Goal: Task Accomplishment & Management: Complete application form

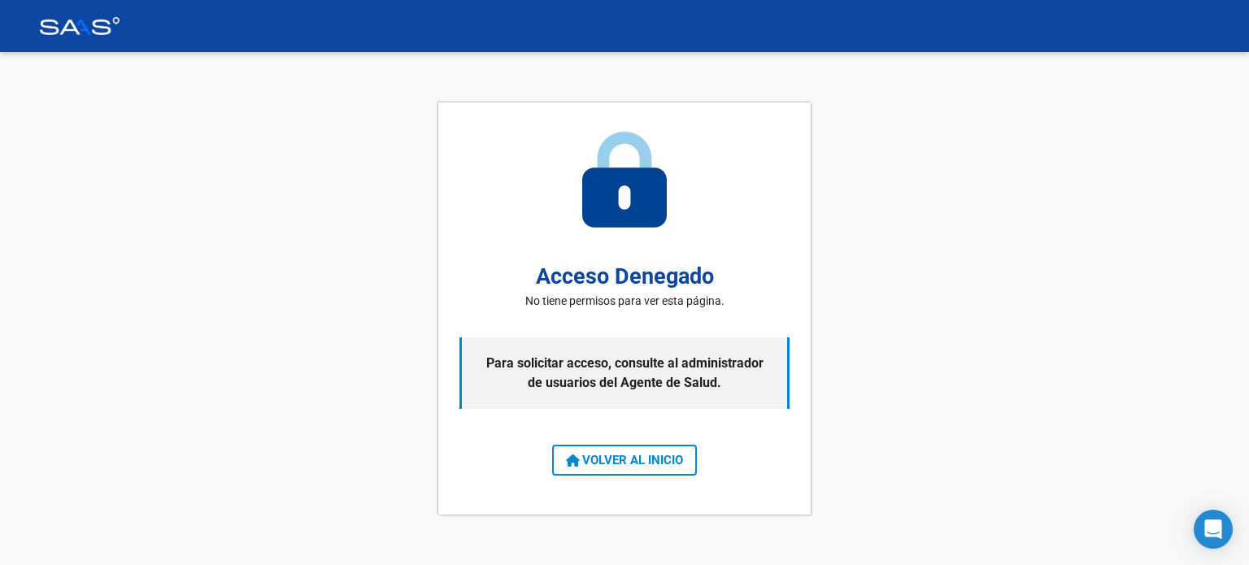
click at [618, 468] on button "VOLVER AL INICIO" at bounding box center [624, 460] width 145 height 31
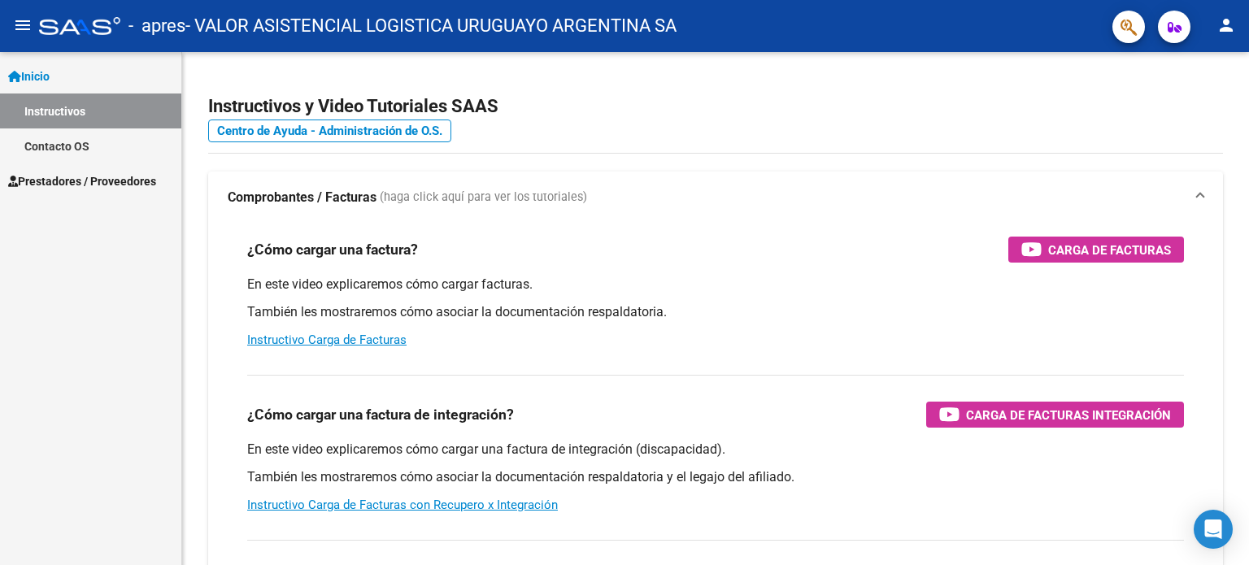
click at [105, 182] on span "Prestadores / Proveedores" at bounding box center [82, 181] width 148 height 18
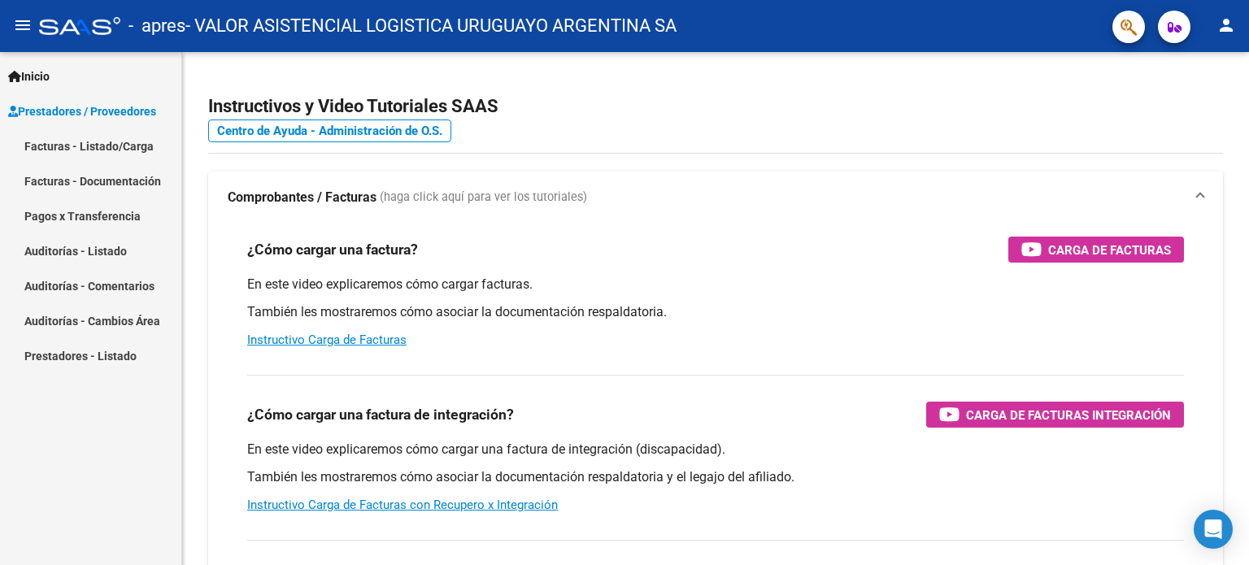
click at [102, 143] on link "Facturas - Listado/Carga" at bounding box center [90, 145] width 181 height 35
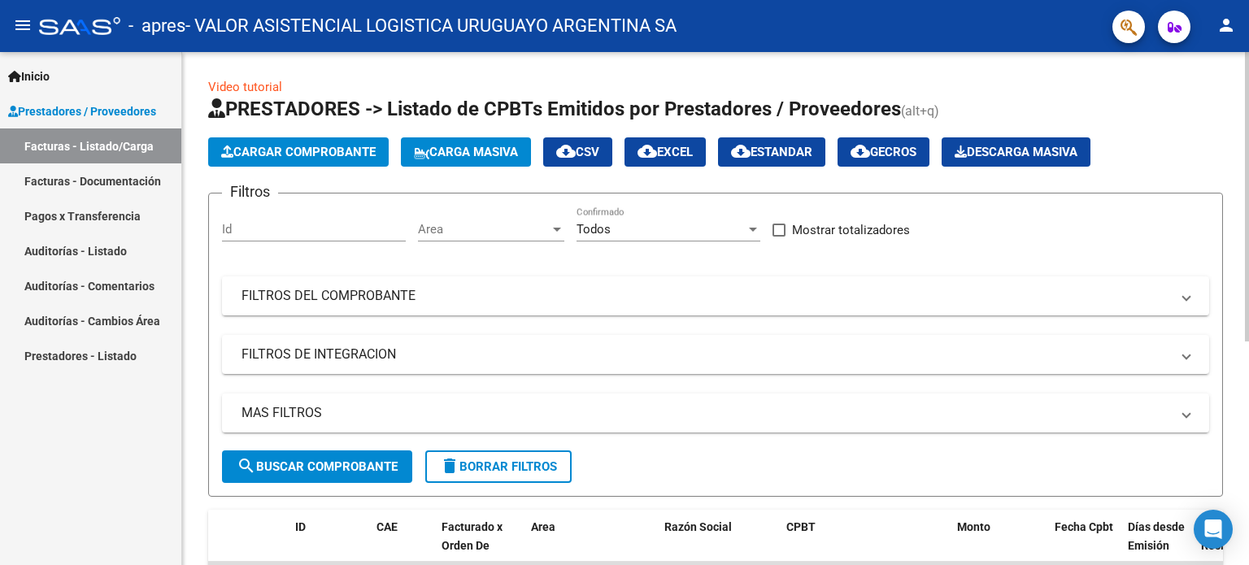
click at [284, 153] on span "Cargar Comprobante" at bounding box center [298, 152] width 155 height 15
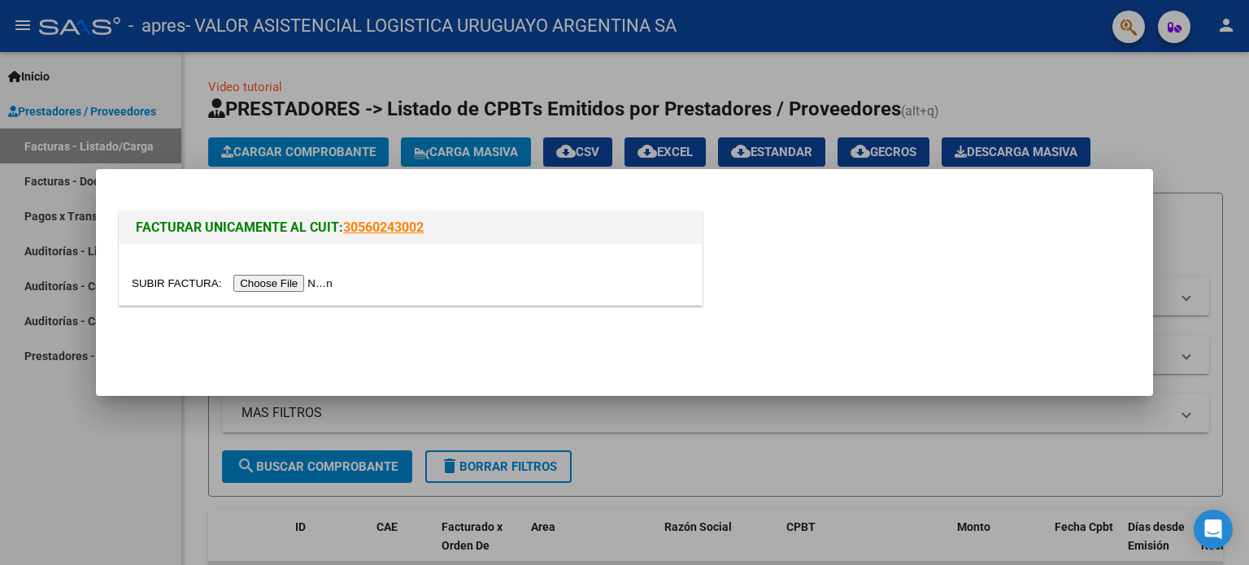
click at [295, 289] on input "file" at bounding box center [235, 283] width 206 height 17
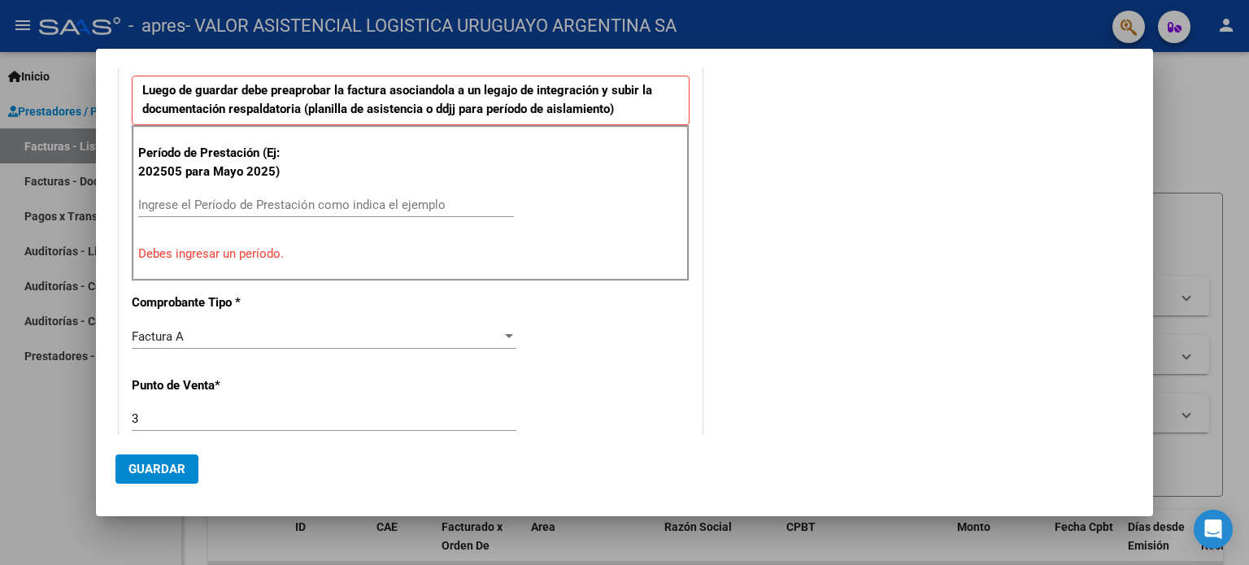
scroll to position [390, 0]
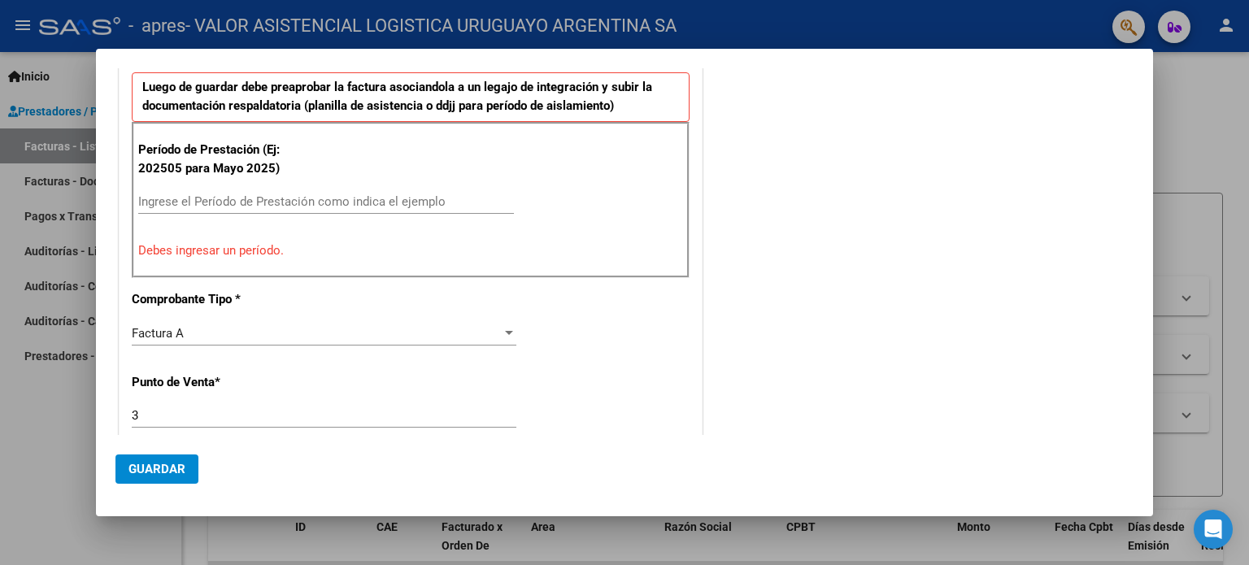
click at [285, 196] on input "Ingrese el Período de Prestación como indica el ejemplo" at bounding box center [326, 201] width 376 height 15
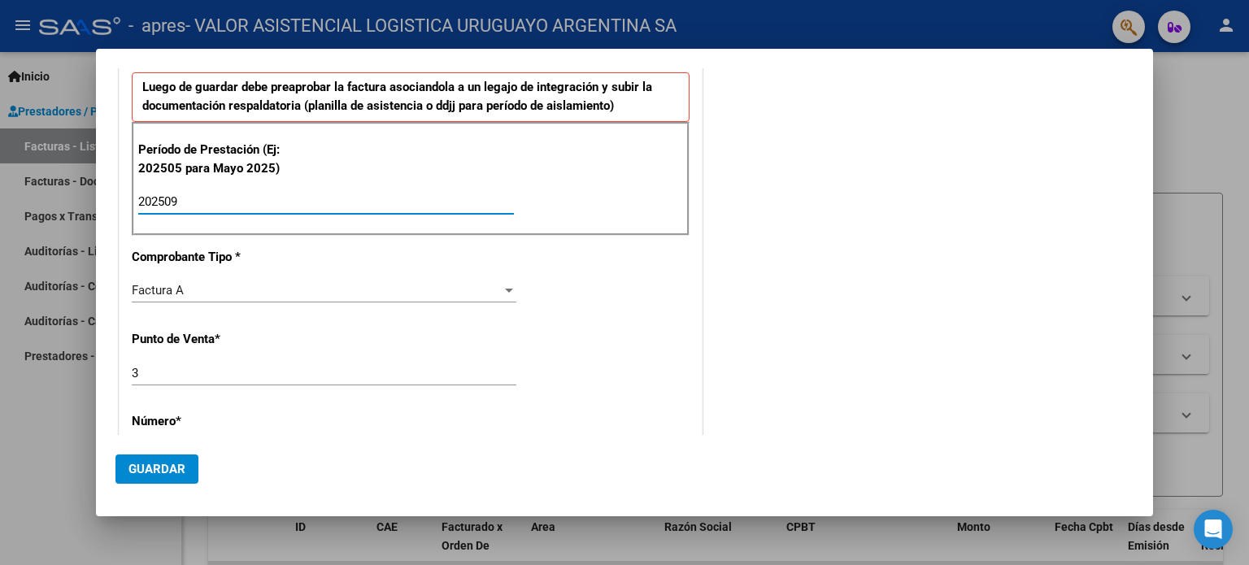
type input "202509"
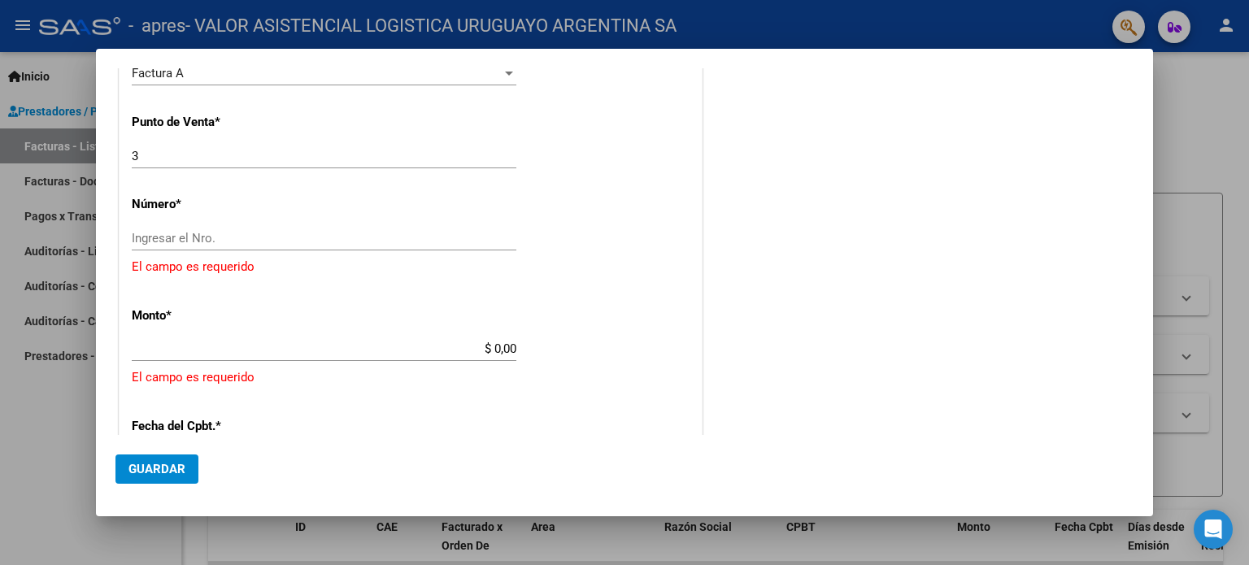
scroll to position [624, 0]
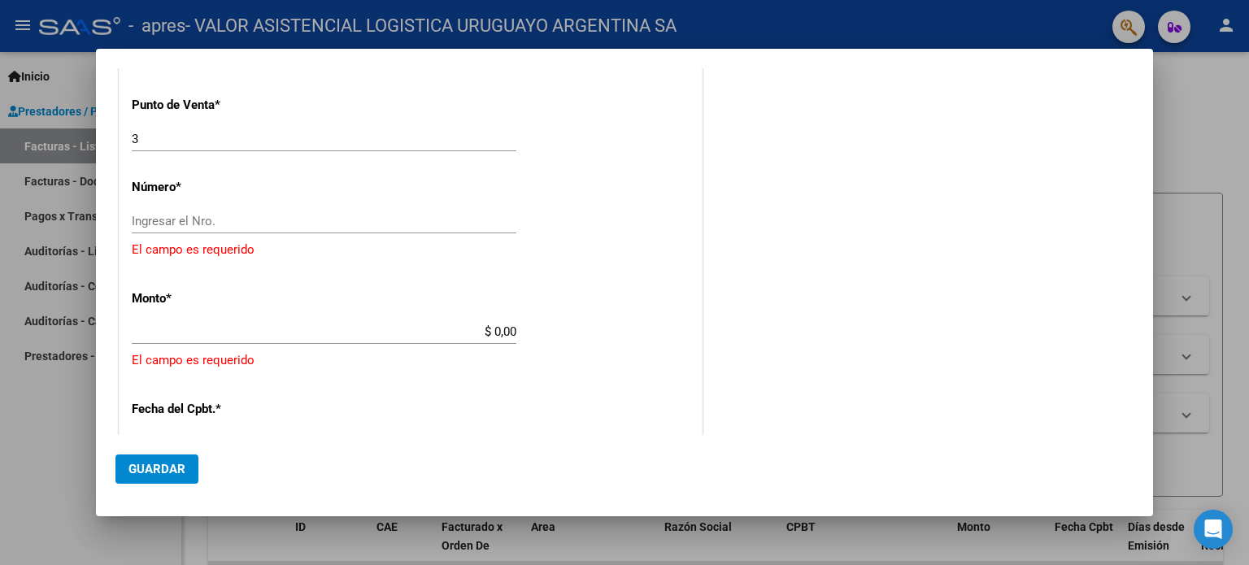
click at [201, 224] on input "Ingresar el Nro." at bounding box center [324, 221] width 385 height 15
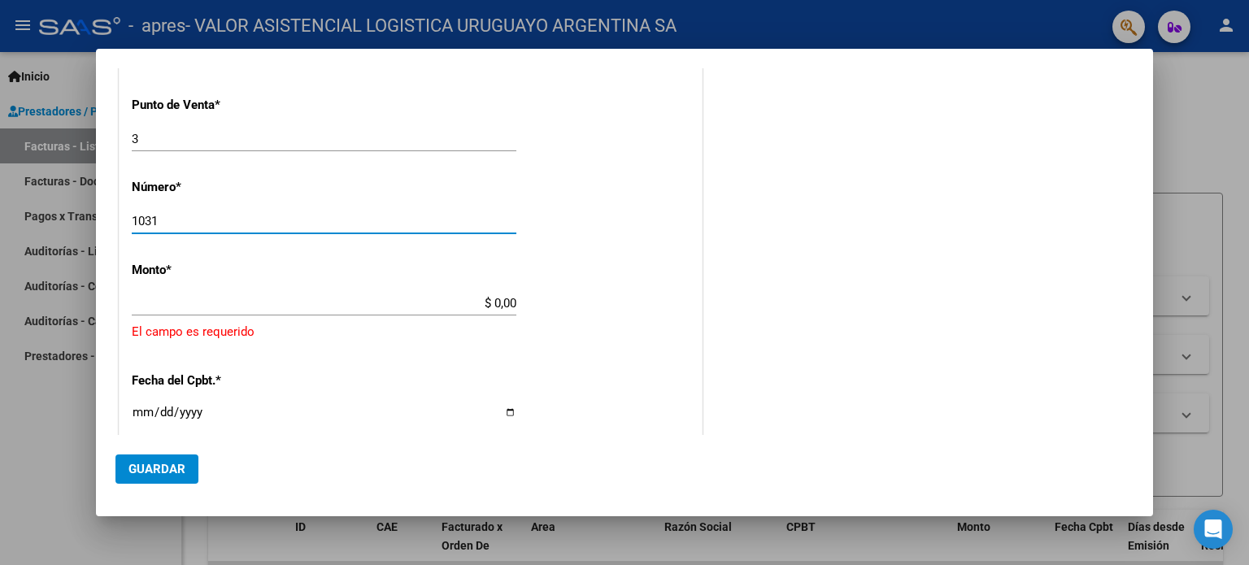
type input "1031"
click at [494, 301] on input "$ 0,00" at bounding box center [324, 303] width 385 height 15
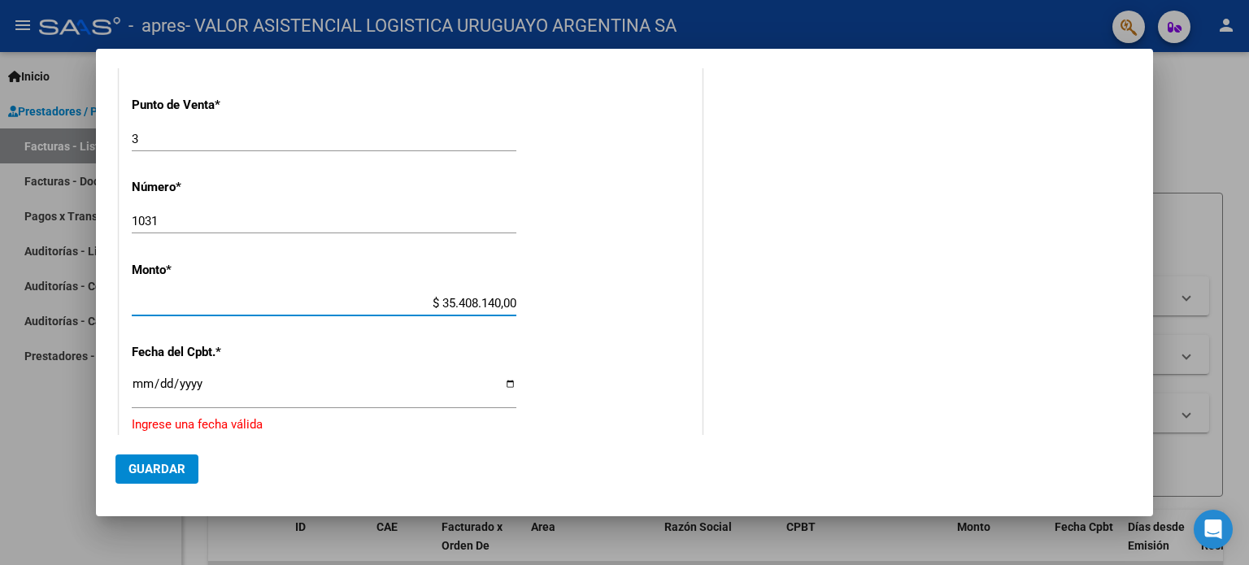
click at [497, 304] on input "$ 35.408.140,00" at bounding box center [324, 303] width 385 height 15
click at [456, 302] on input "$ 35.408.140,47" at bounding box center [324, 303] width 385 height 15
click at [455, 299] on input "$ 35.408.140,47" at bounding box center [324, 303] width 385 height 15
click at [491, 298] on input "$ 35.408.140,47" at bounding box center [324, 303] width 385 height 15
type input "$ 3.540.814,47"
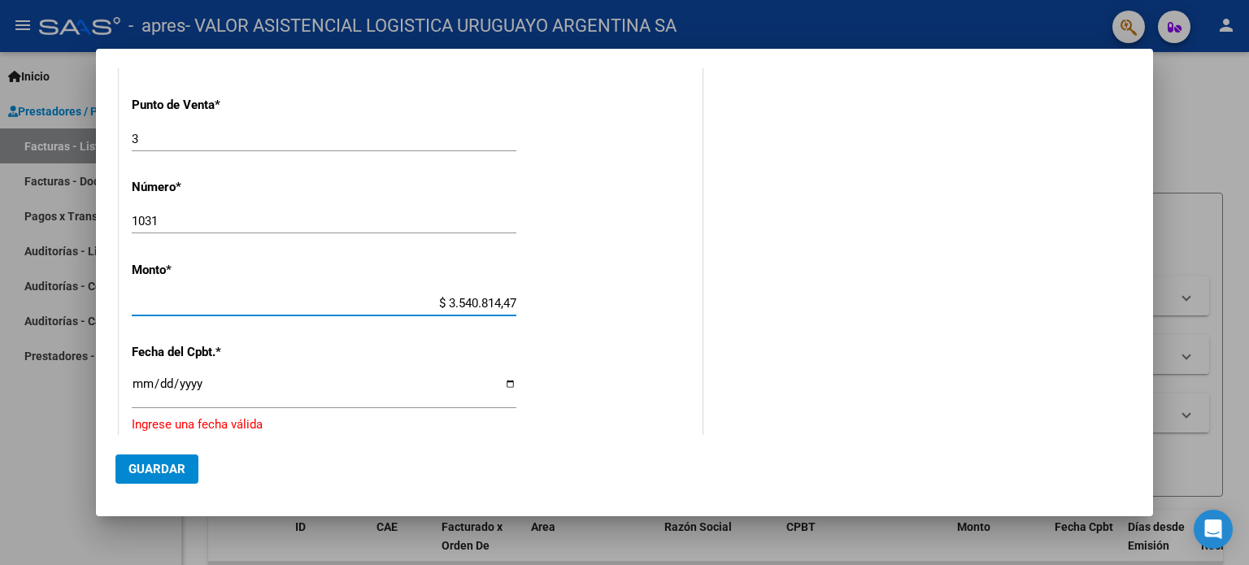
click at [137, 379] on input "Ingresar la fecha" at bounding box center [324, 390] width 385 height 26
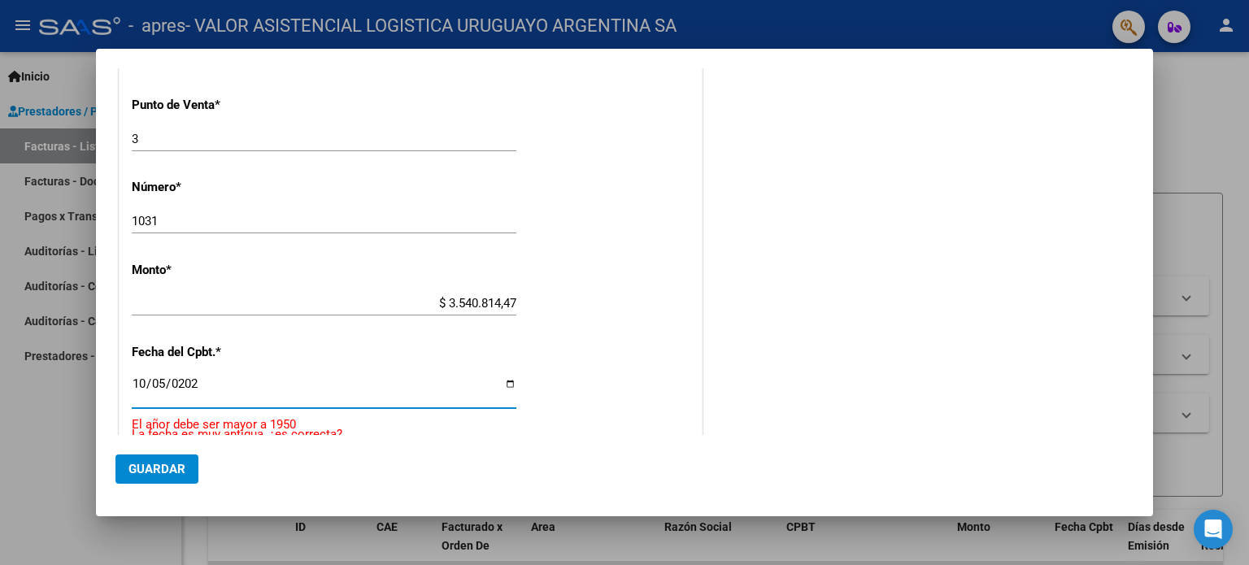
type input "[DATE]"
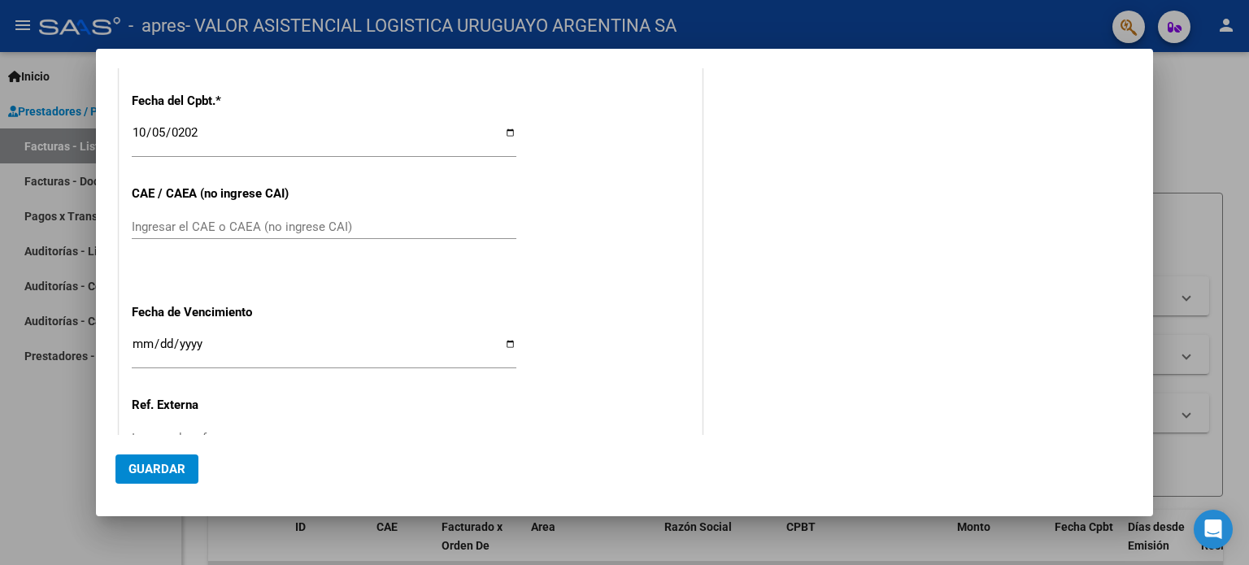
scroll to position [888, 0]
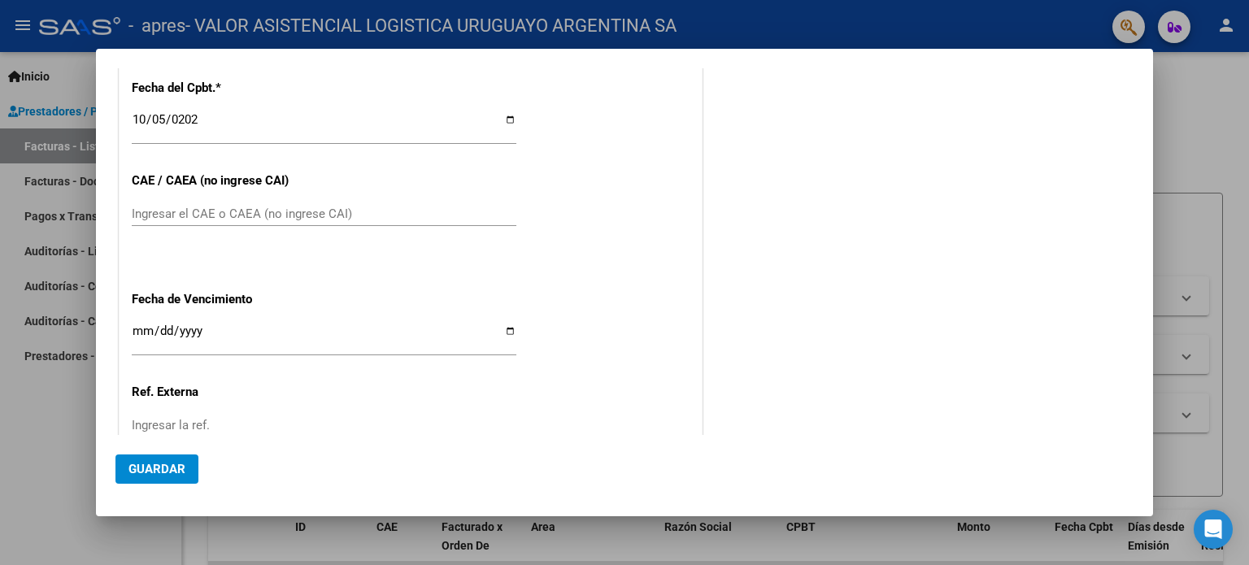
click at [232, 212] on input "Ingresar el CAE o CAEA (no ingrese CAI)" at bounding box center [324, 214] width 385 height 15
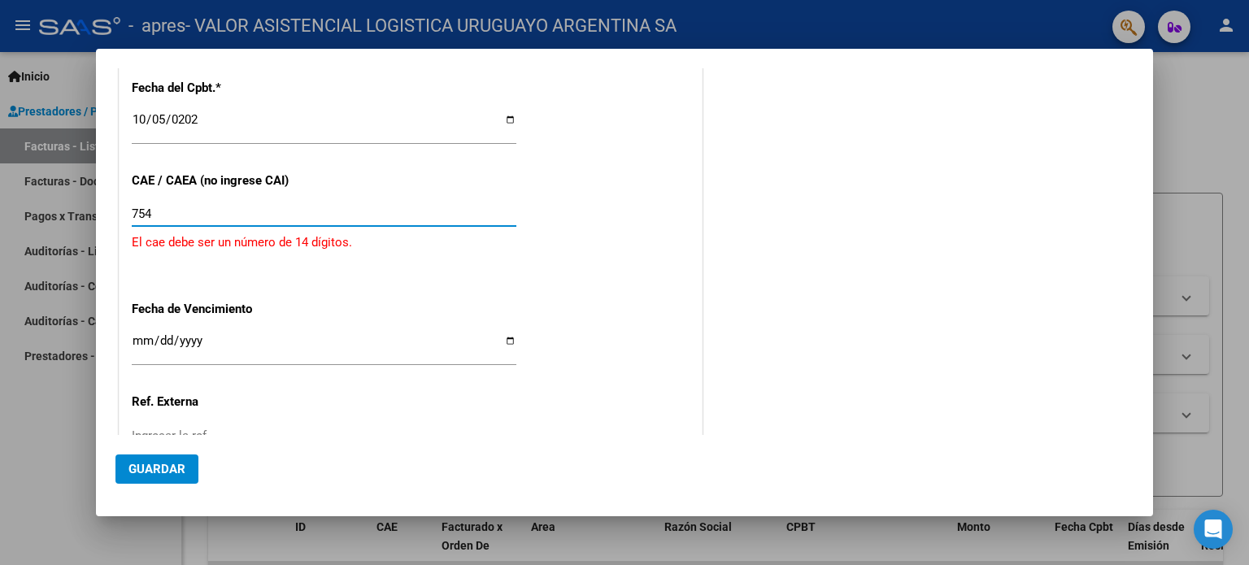
click at [229, 214] on input "754" at bounding box center [324, 214] width 385 height 15
click at [255, 208] on input "7541228" at bounding box center [324, 214] width 385 height 15
click at [295, 217] on input "7541228233" at bounding box center [324, 214] width 385 height 15
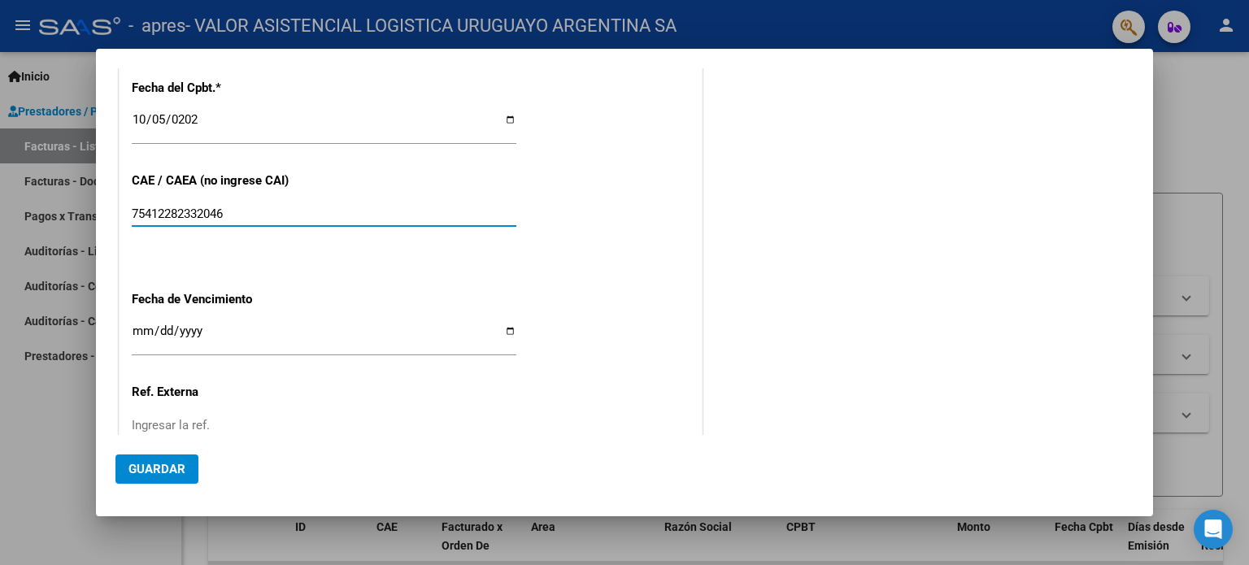
type input "75412282332046"
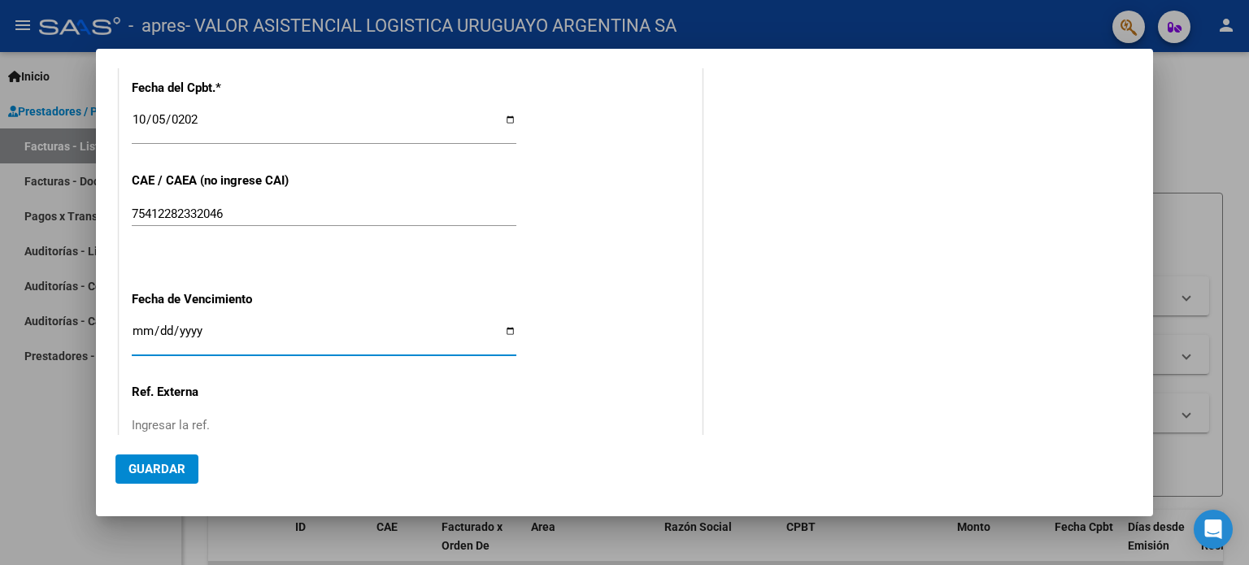
click at [143, 331] on input "Ingresar la fecha" at bounding box center [324, 337] width 385 height 26
type input "[DATE]"
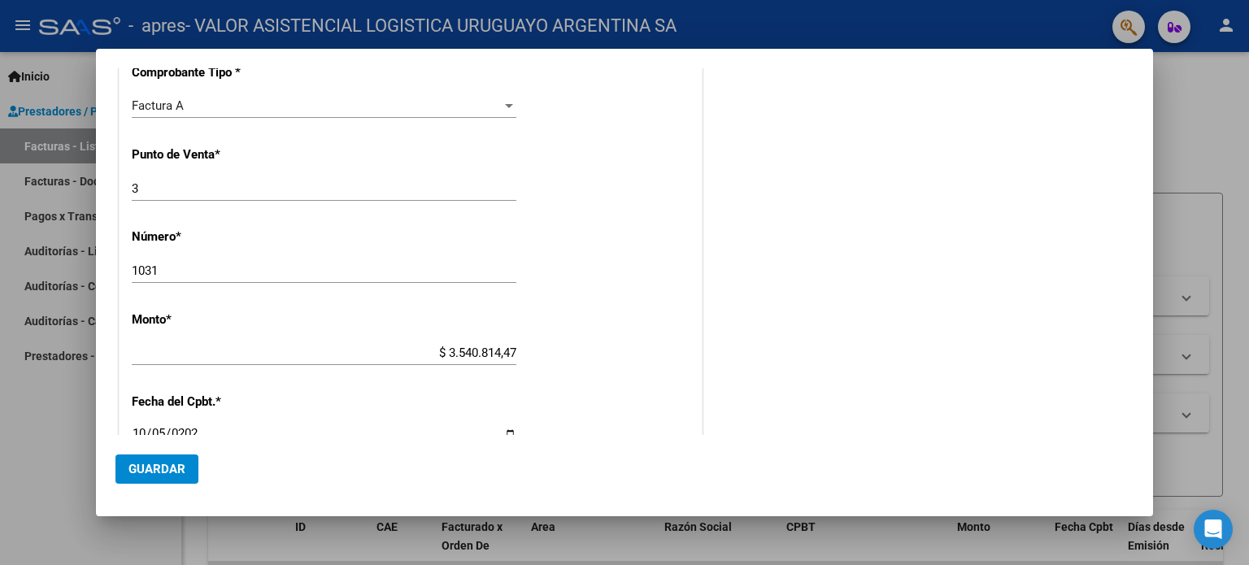
scroll to position [1002, 0]
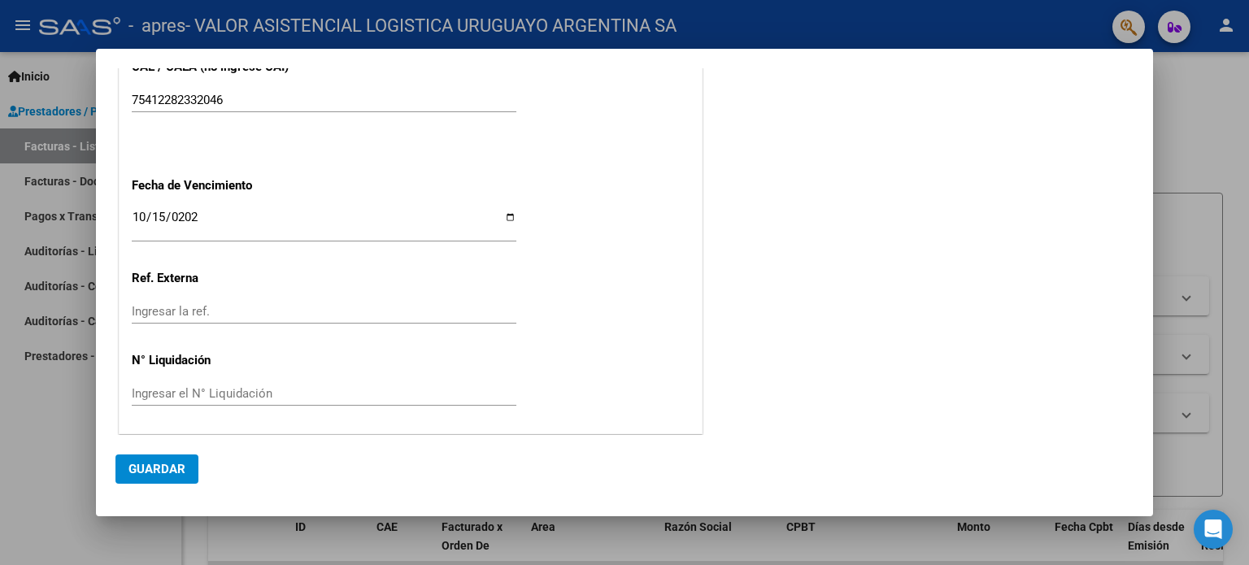
click at [130, 474] on span "Guardar" at bounding box center [156, 469] width 57 height 15
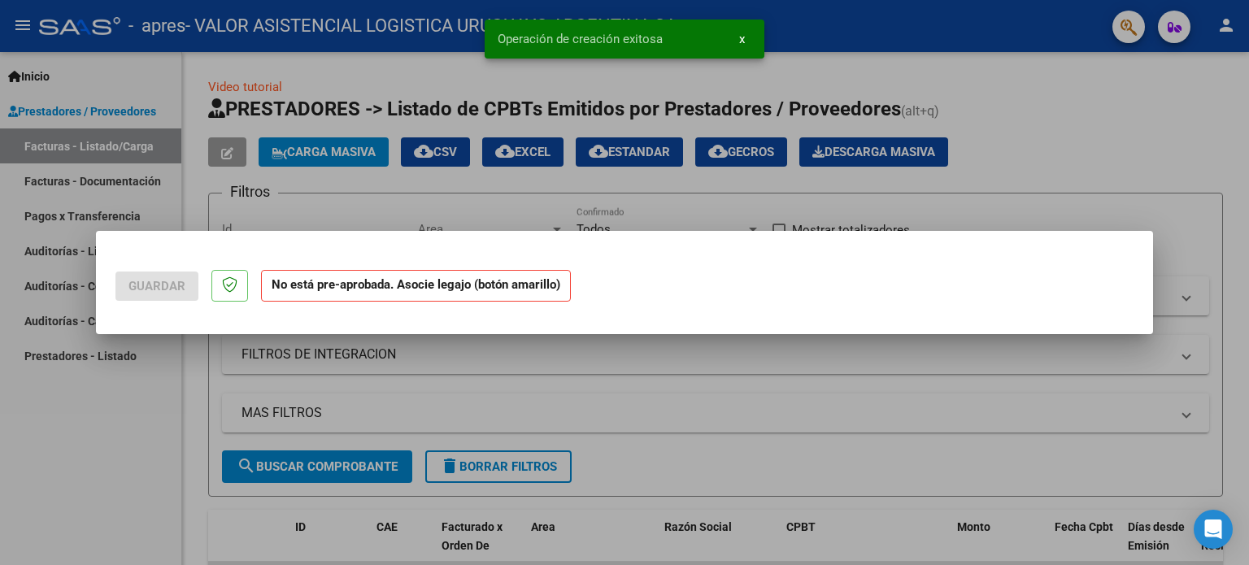
scroll to position [0, 0]
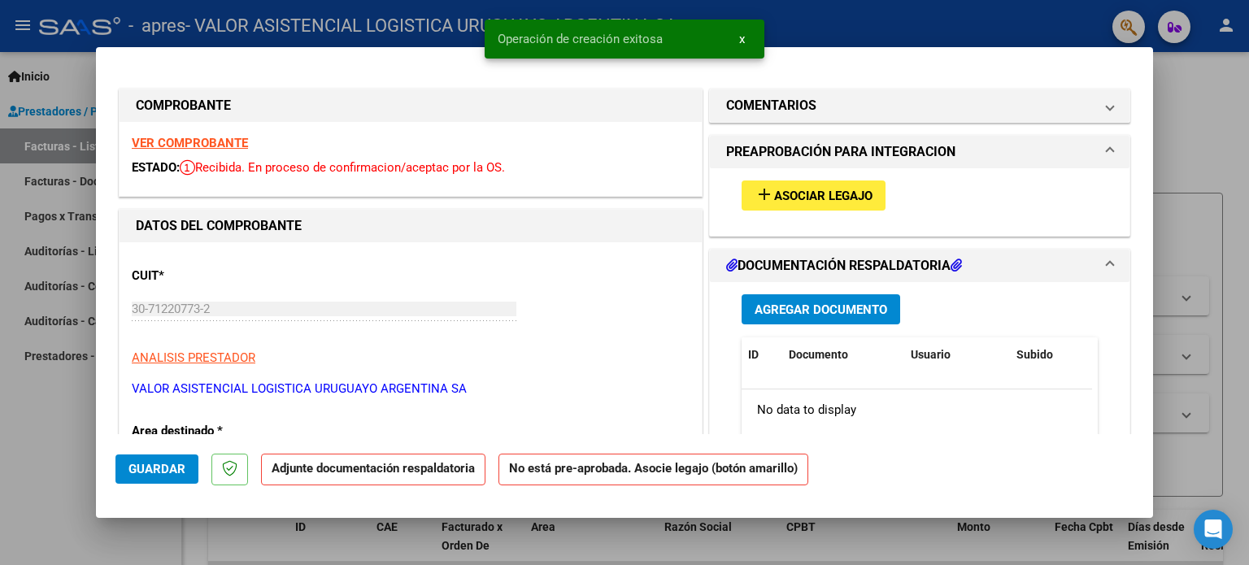
click at [813, 199] on span "Asociar Legajo" at bounding box center [823, 196] width 98 height 15
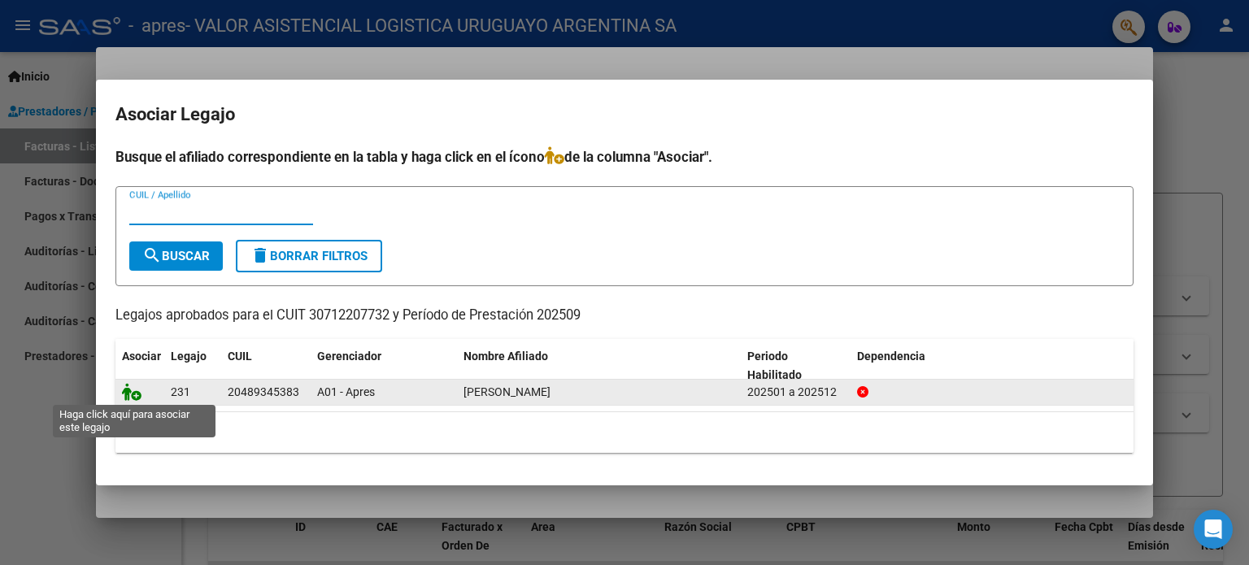
click at [132, 397] on icon at bounding box center [132, 392] width 20 height 18
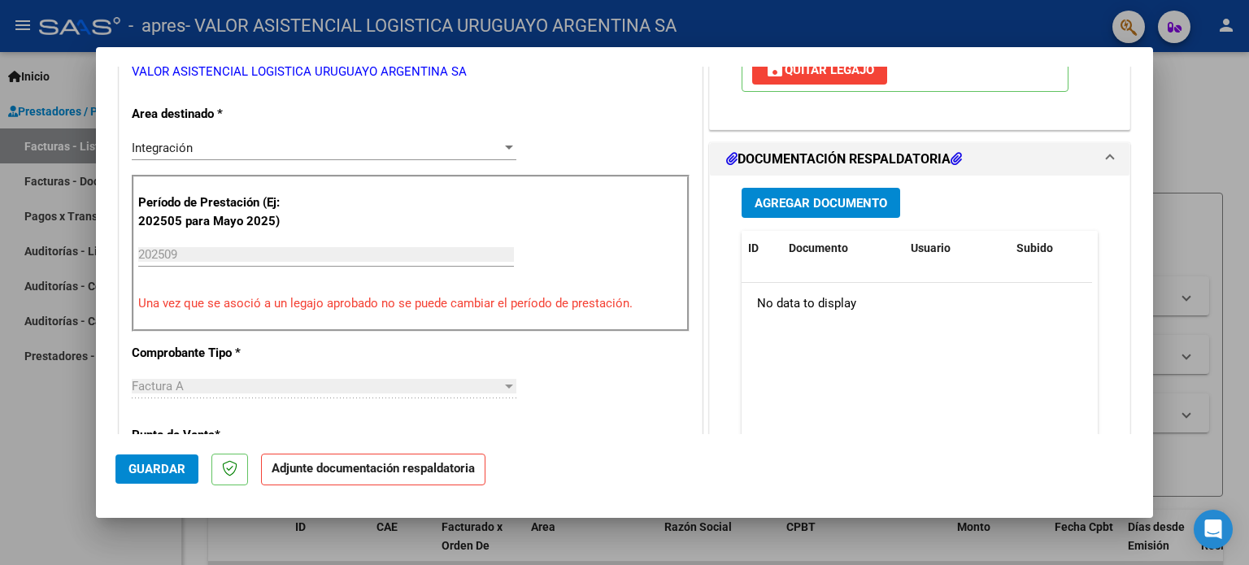
scroll to position [272, 0]
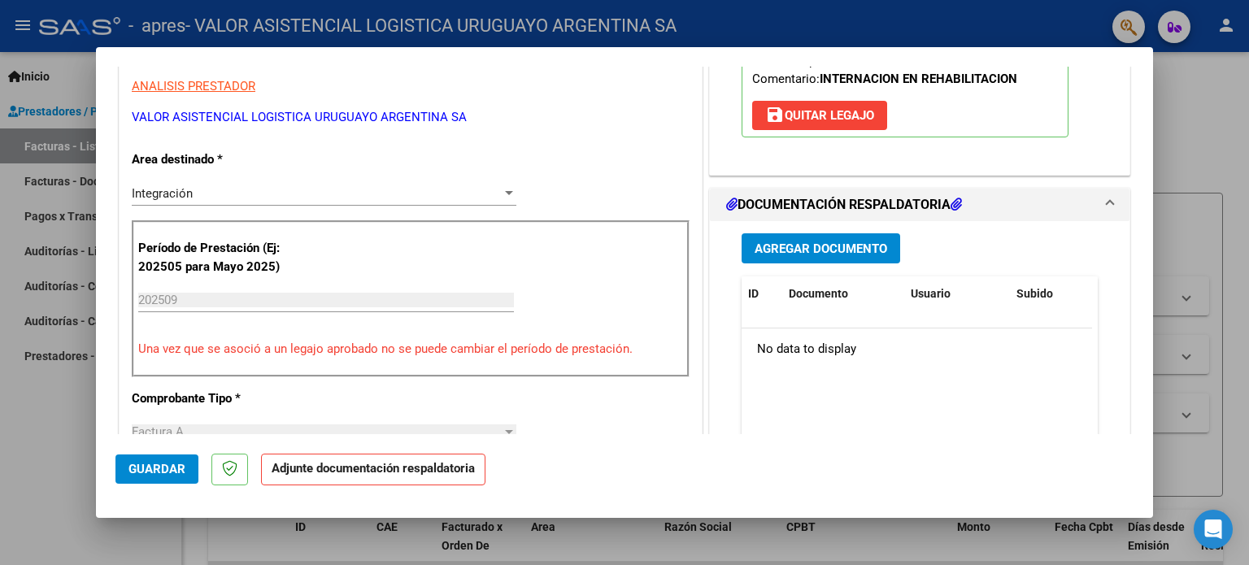
click at [792, 243] on span "Agregar Documento" at bounding box center [821, 249] width 133 height 15
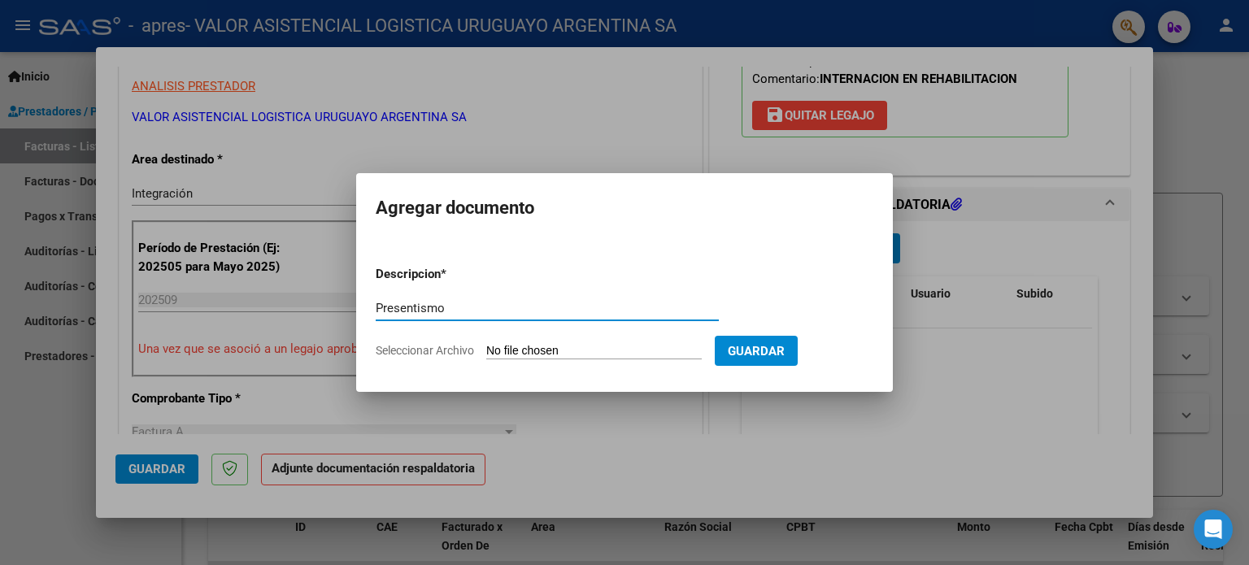
type input "Presentismo"
click at [518, 343] on app-file-uploader "Seleccionar Archivo" at bounding box center [545, 350] width 339 height 15
click at [586, 350] on input "Seleccionar Archivo" at bounding box center [594, 351] width 216 height 15
type input "C:\fakepath\Presentismo_Martinez Franco_Septiembre 2025.pdf"
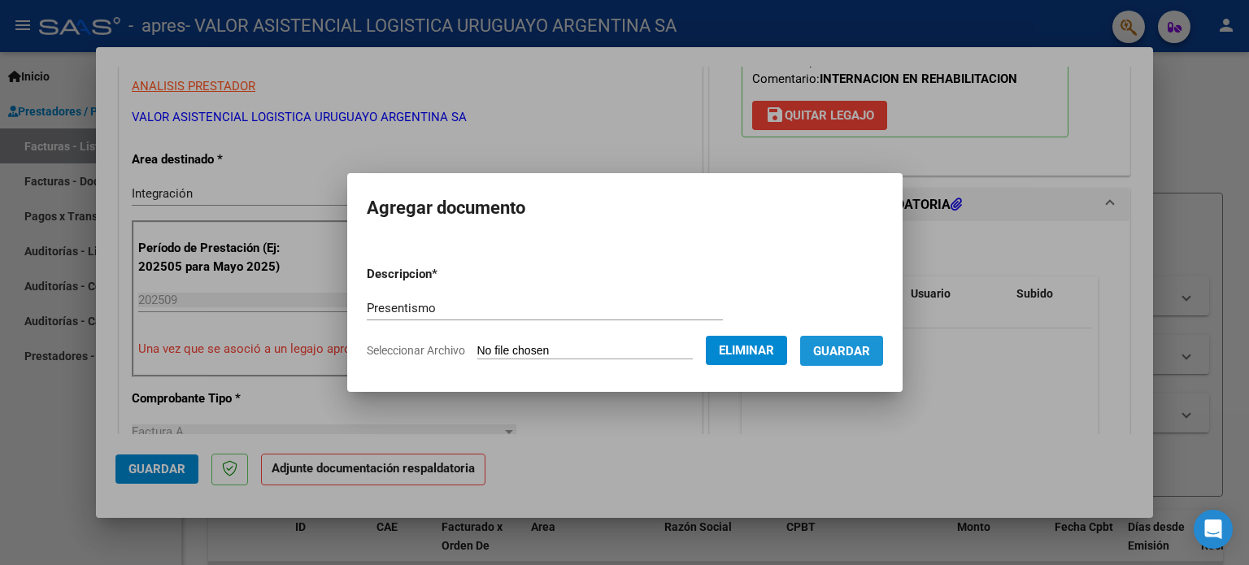
click at [868, 354] on span "Guardar" at bounding box center [841, 351] width 57 height 15
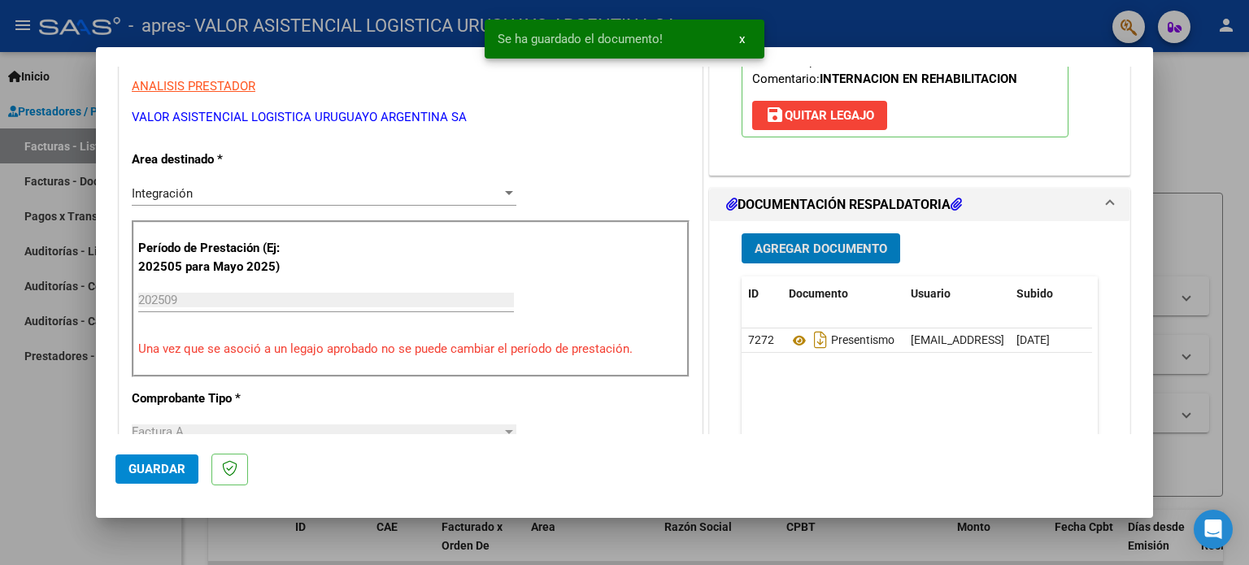
click at [813, 241] on span "Agregar Documento" at bounding box center [821, 248] width 133 height 15
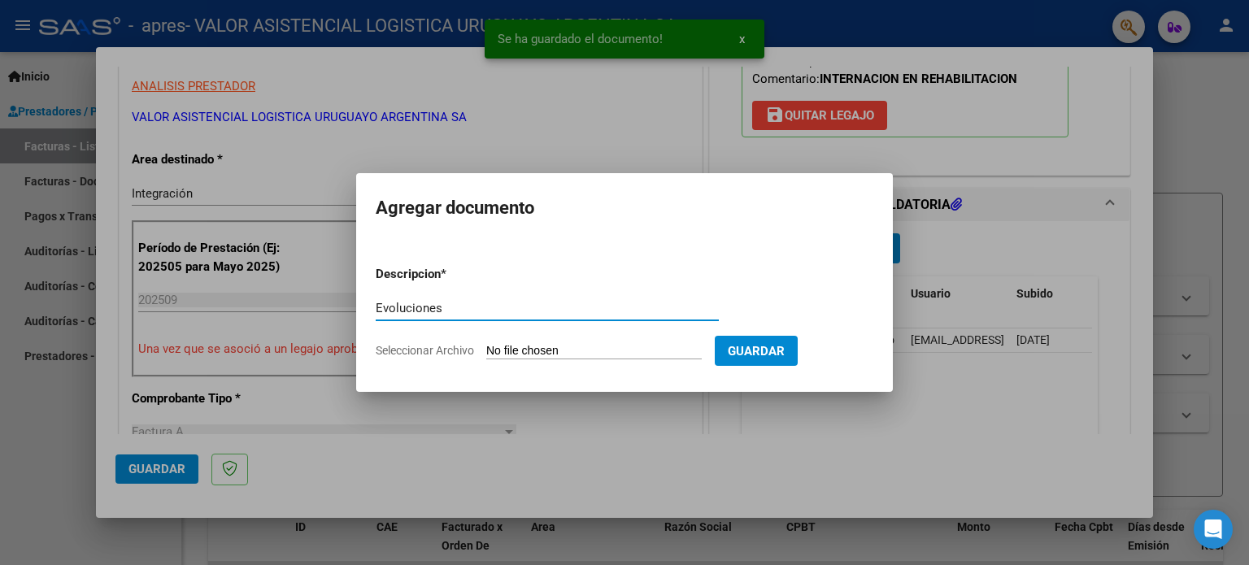
type input "Evoluciones"
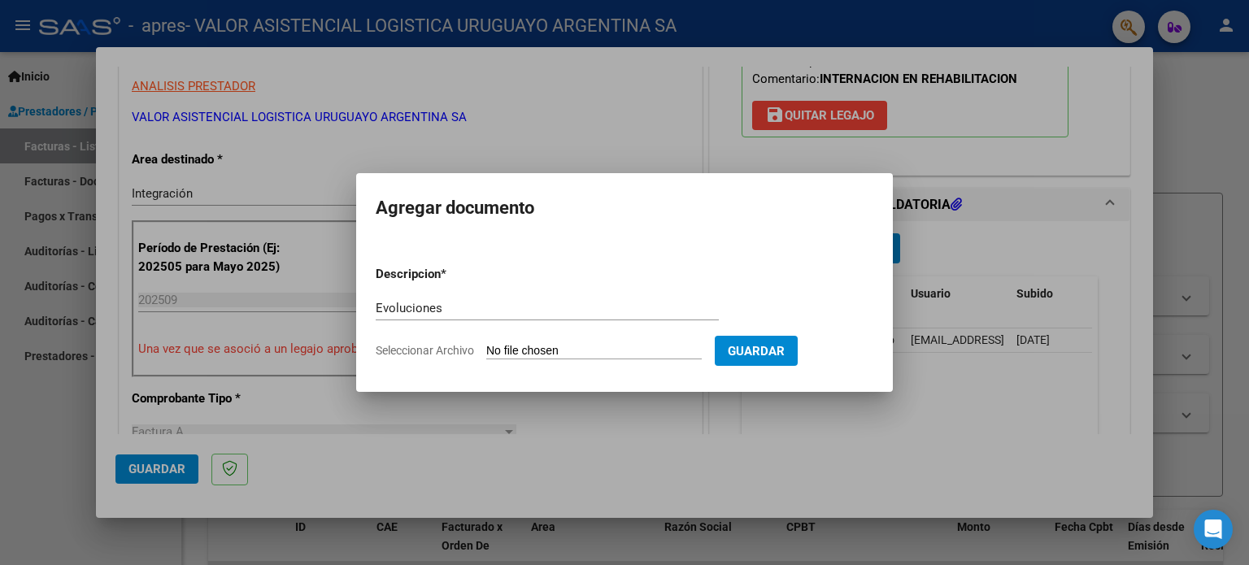
click at [588, 354] on input "Seleccionar Archivo" at bounding box center [594, 351] width 216 height 15
type input "C:\fakepath\Evolucion_Martinez Franco_Septiembre 2025.pdf"
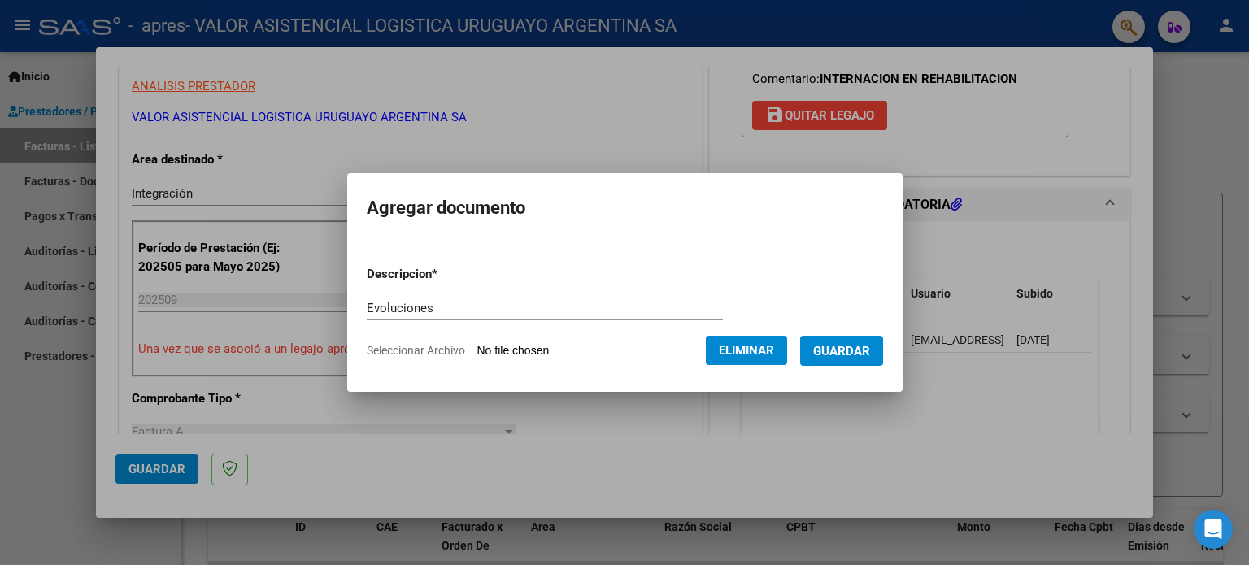
click at [865, 354] on span "Guardar" at bounding box center [841, 351] width 57 height 15
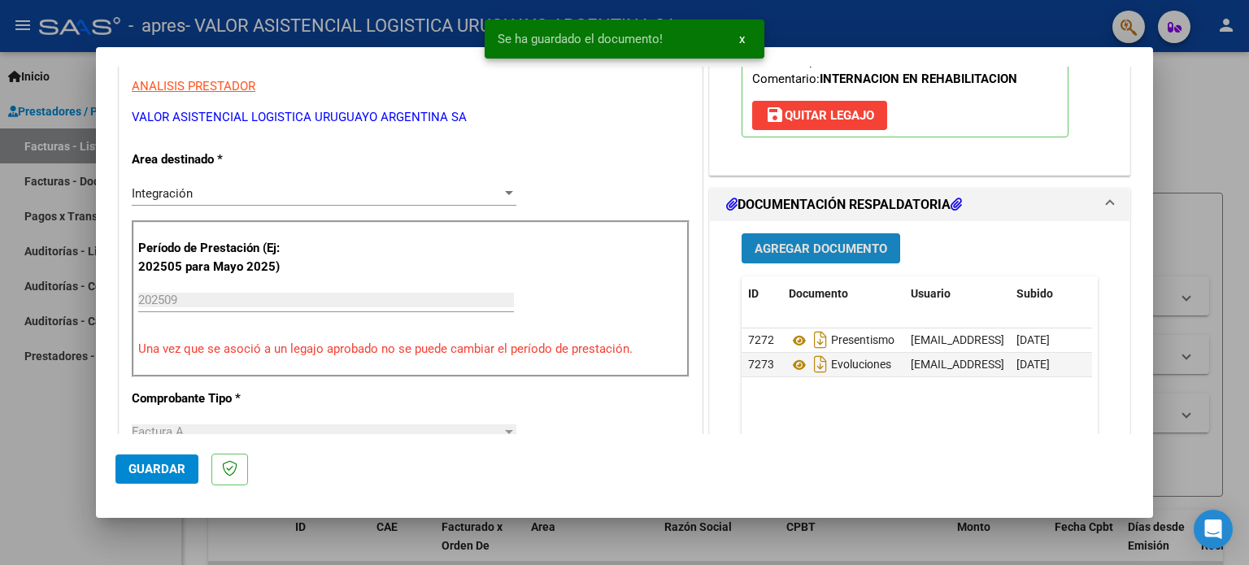
click at [786, 242] on span "Agregar Documento" at bounding box center [821, 249] width 133 height 15
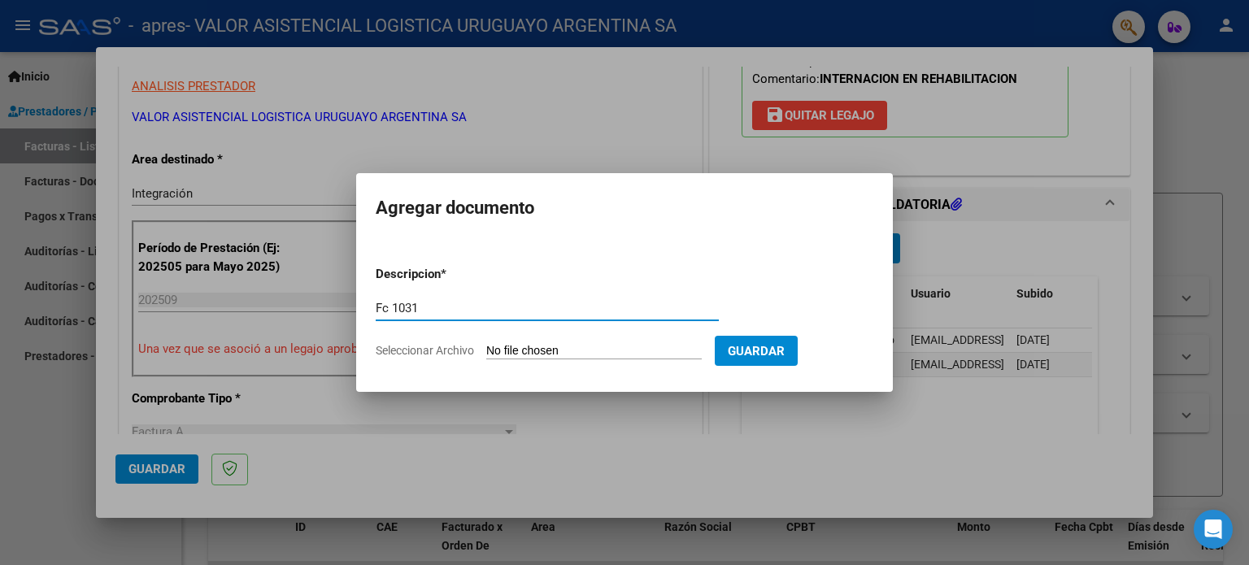
type input "Fc 1031"
click at [569, 350] on input "Seleccionar Archivo" at bounding box center [594, 351] width 216 height 15
type input "C:\fakepath\Fc_1031_Martinez Franco_Septiembre 2025_Discapacidad.pdf"
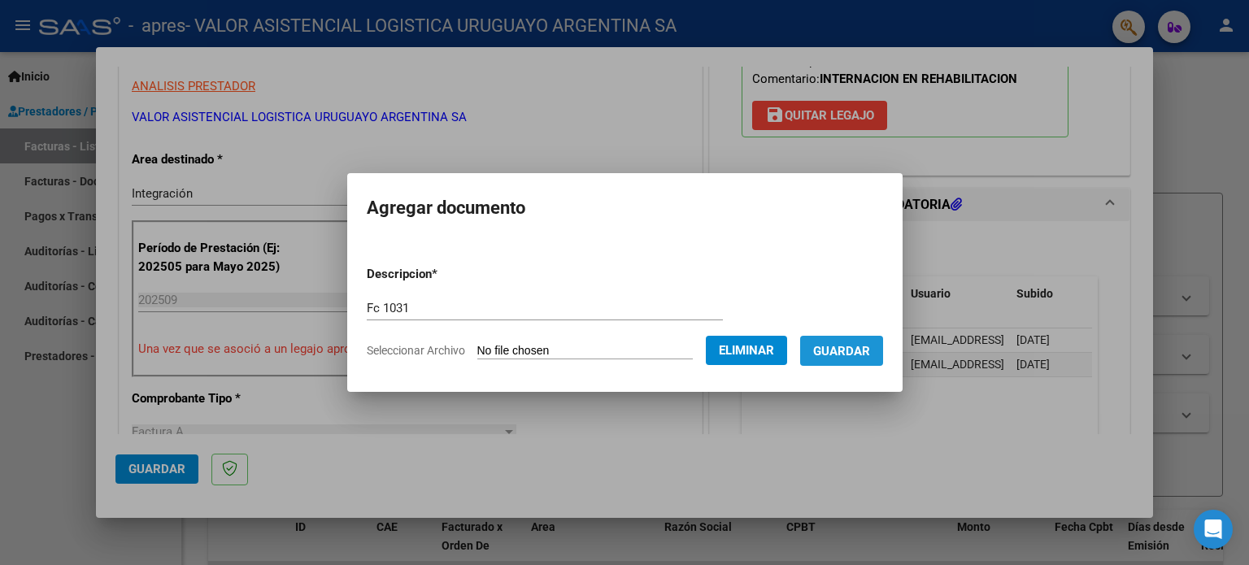
click at [844, 362] on button "Guardar" at bounding box center [841, 351] width 83 height 30
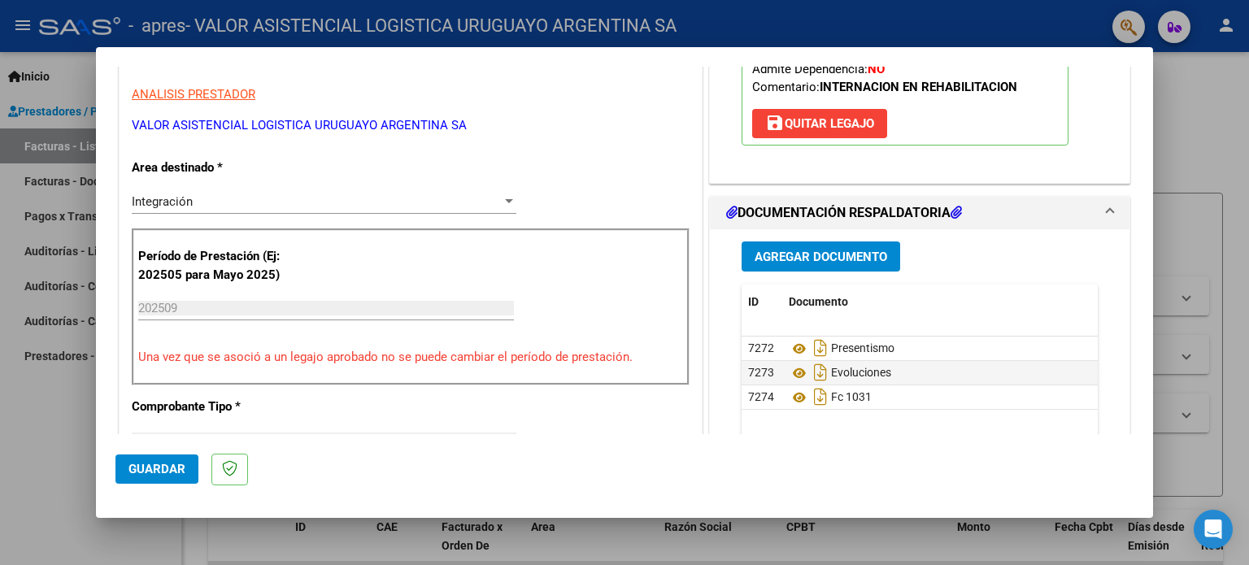
scroll to position [0, 0]
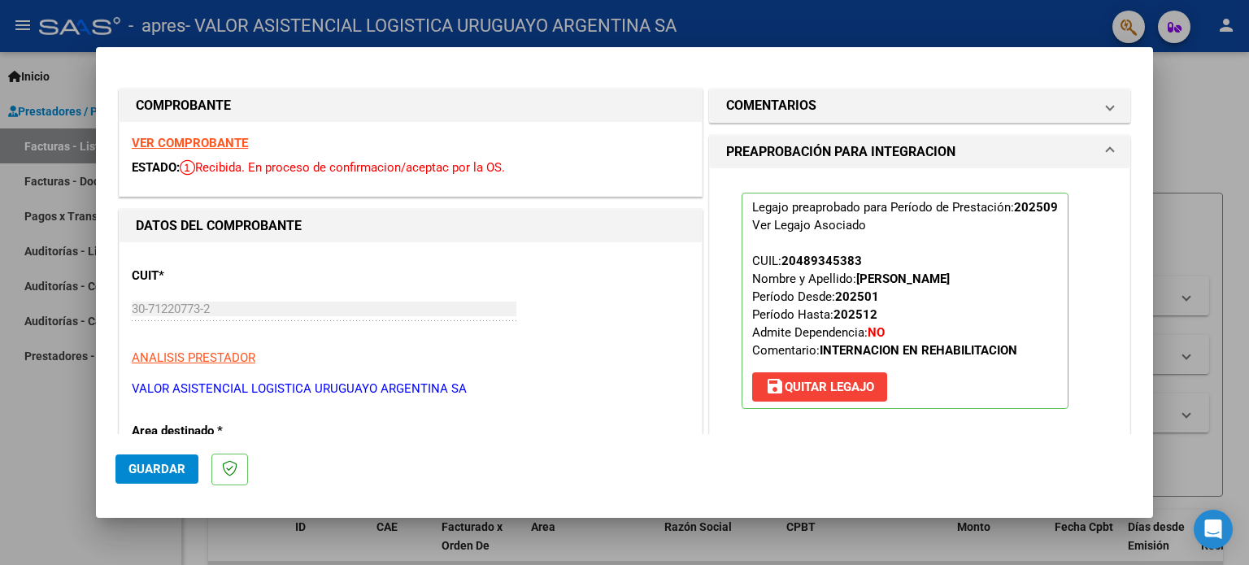
click at [145, 465] on span "Guardar" at bounding box center [156, 469] width 57 height 15
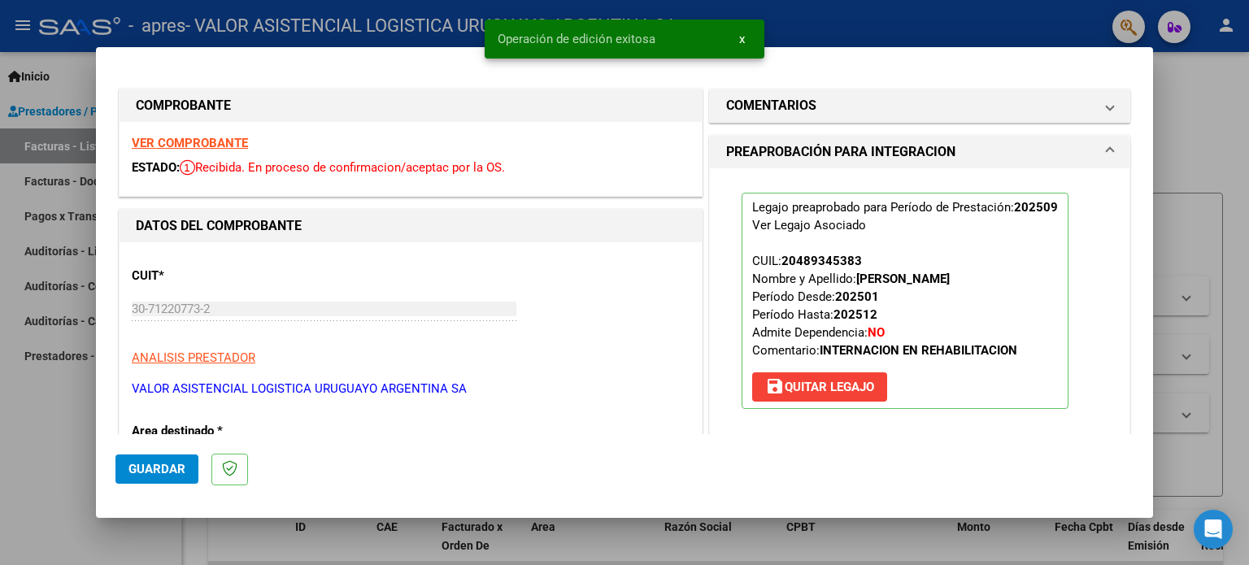
click at [1226, 120] on div at bounding box center [624, 282] width 1249 height 565
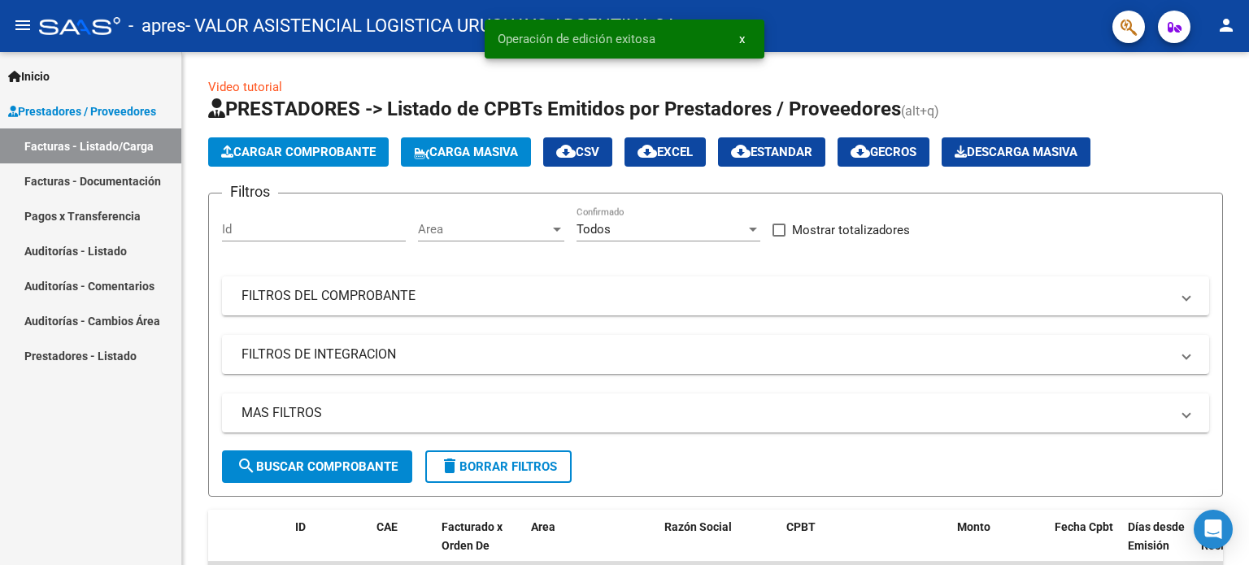
click at [1227, 41] on button "person" at bounding box center [1226, 26] width 33 height 33
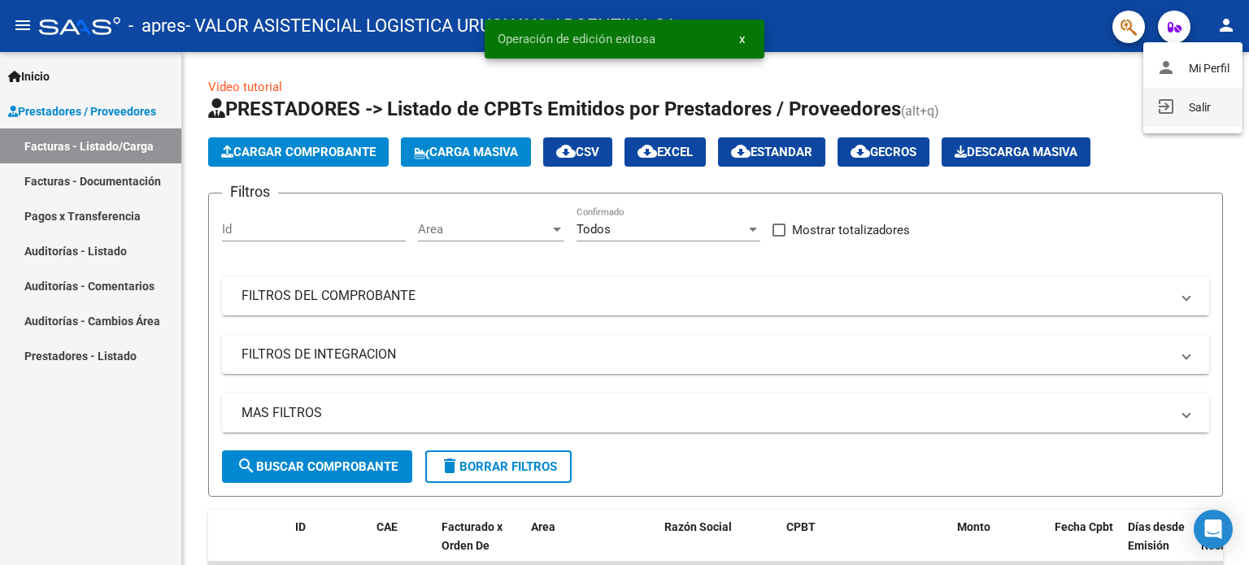
click at [1173, 110] on button "exit_to_app Salir" at bounding box center [1192, 107] width 99 height 39
